Goal: Information Seeking & Learning: Learn about a topic

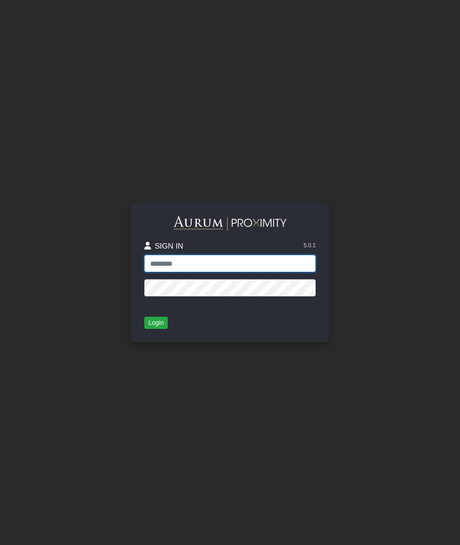
type input "**********"
click at [159, 321] on button "Login" at bounding box center [155, 323] width 23 height 13
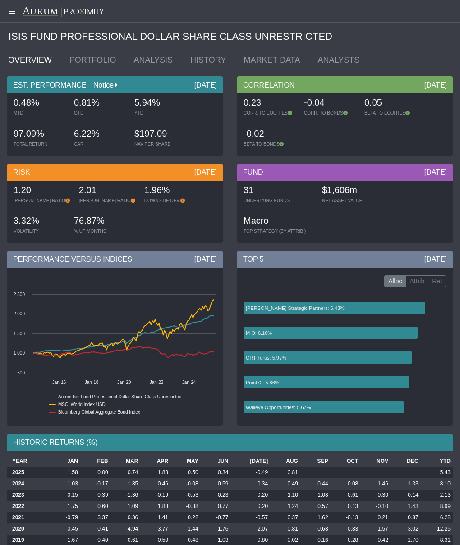
click at [13, 12] on icon at bounding box center [11, 11] width 23 height 7
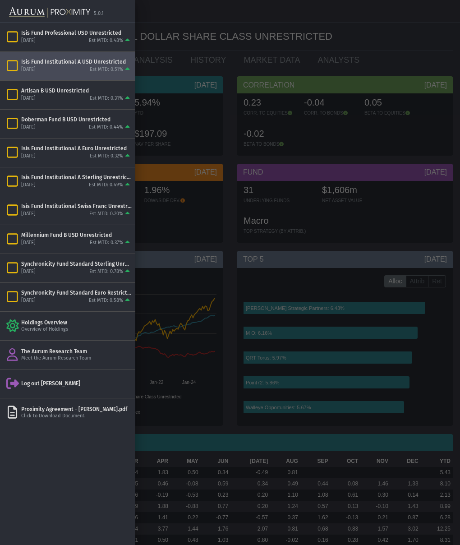
click at [36, 68] on div "[DATE]" at bounding box center [28, 69] width 14 height 7
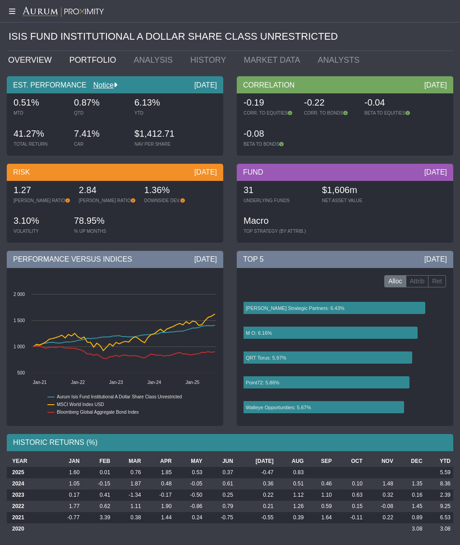
click at [101, 60] on link "PORTFOLIO" at bounding box center [95, 60] width 64 height 18
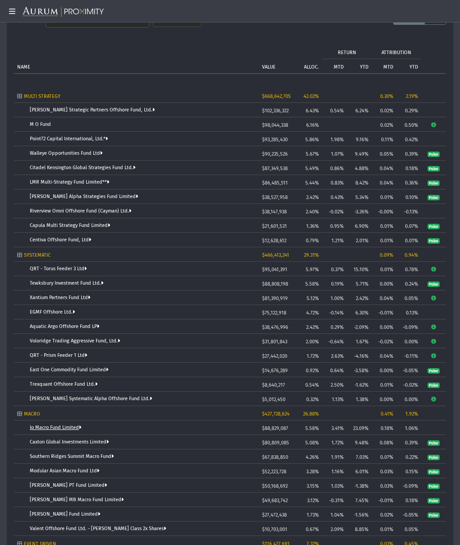
scroll to position [92, 0]
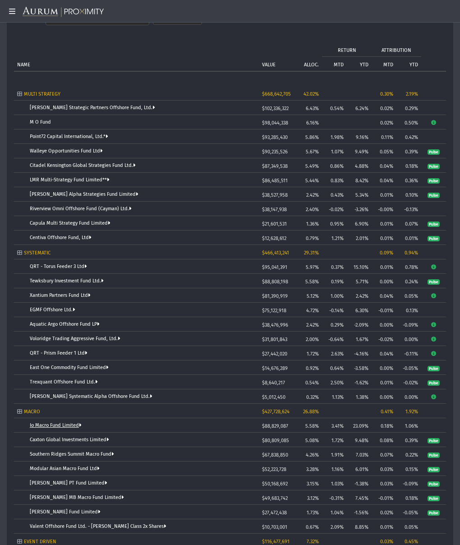
click at [70, 424] on link "Io Macro Fund Limited" at bounding box center [56, 425] width 52 height 6
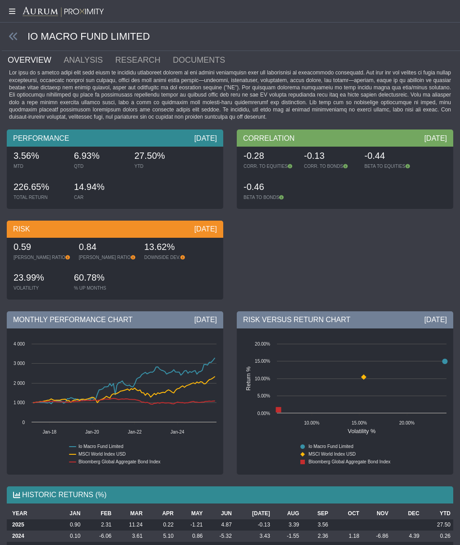
click at [2, 260] on div "RISK [DATE] 0.59 [PERSON_NAME] RATIO 0.84 [PERSON_NAME] RATIO 13.62% DOWNSIDE D…" at bounding box center [115, 258] width 230 height 91
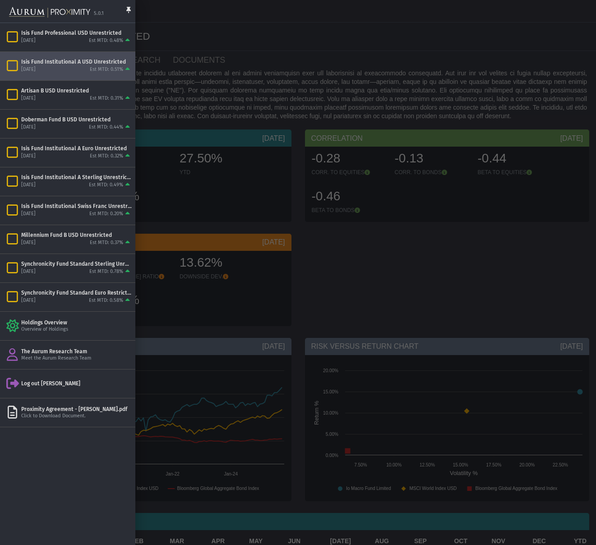
drag, startPoint x: 177, startPoint y: 178, endPoint x: 24, endPoint y: 3, distance: 232.0
click at [180, 176] on div at bounding box center [298, 272] width 596 height 545
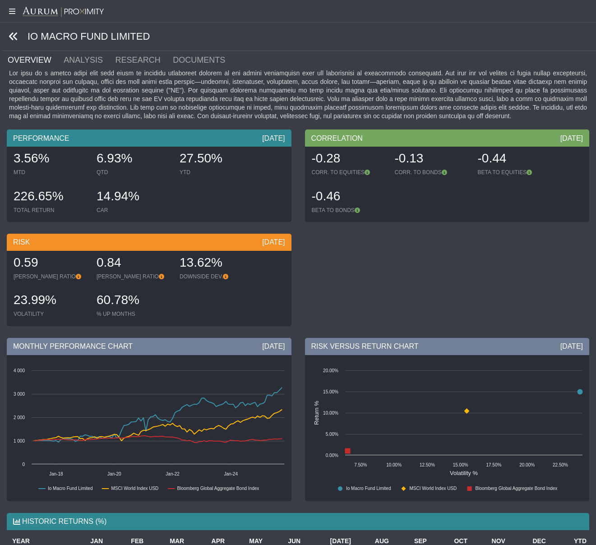
click at [14, 36] on icon at bounding box center [14, 37] width 10 height 10
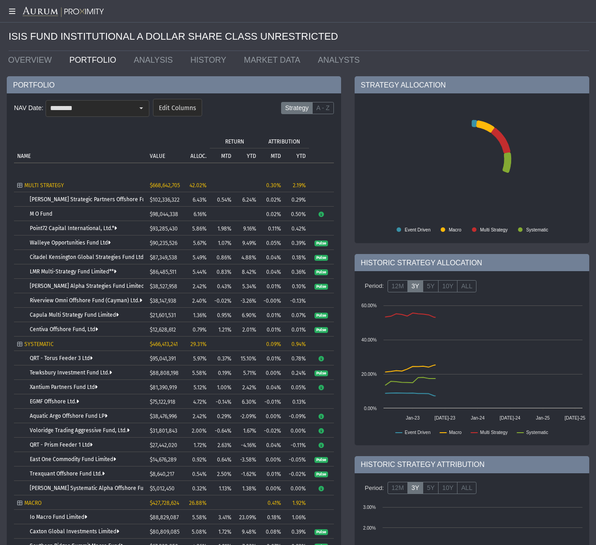
scroll to position [114, 0]
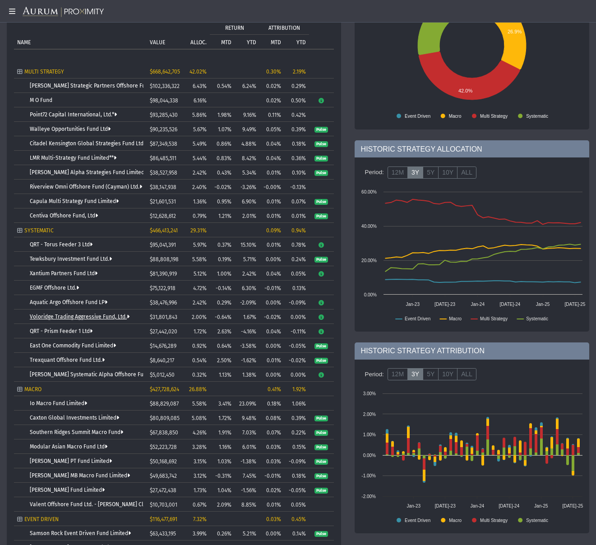
click at [81, 317] on link "Voloridge Trading Aggressive Fund, Ltd." at bounding box center [80, 316] width 100 height 6
